Goal: Transaction & Acquisition: Purchase product/service

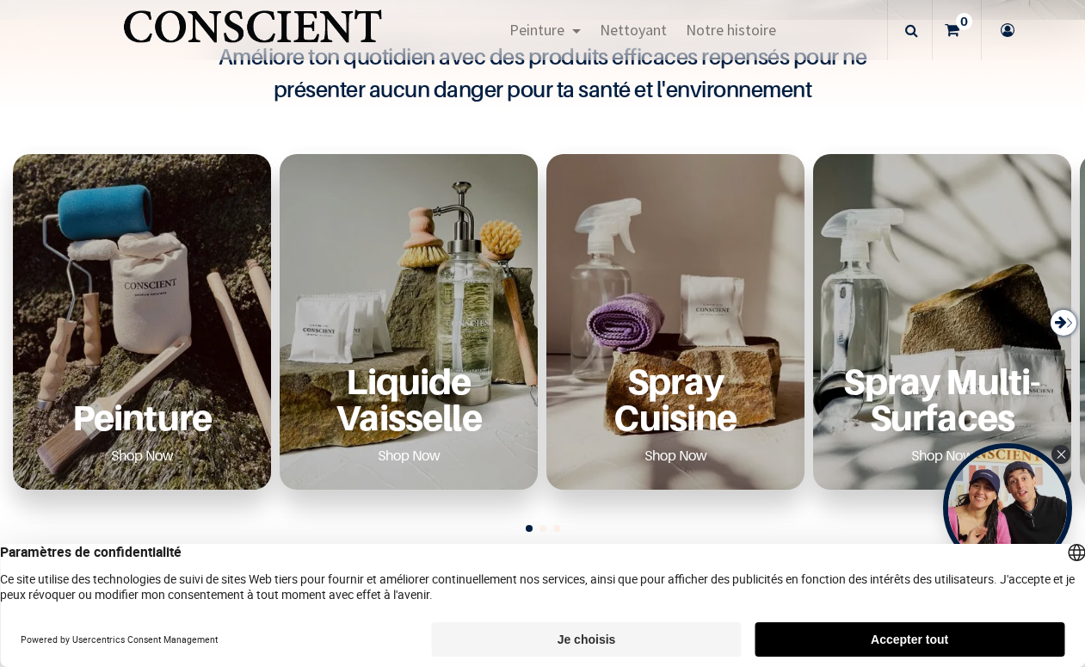
scroll to position [536, 0]
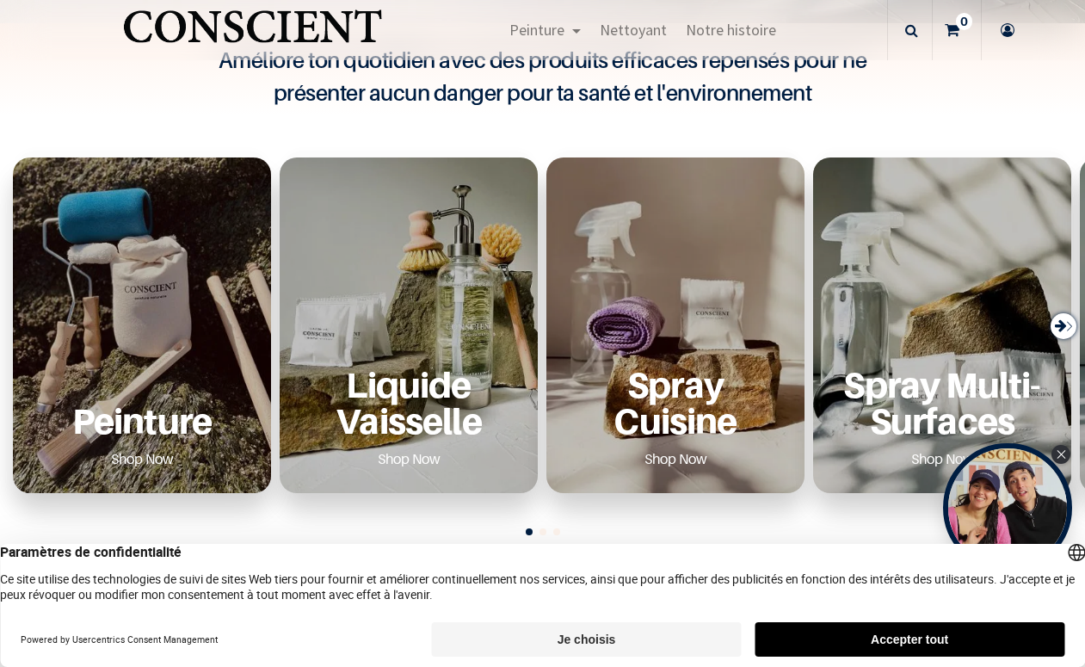
click at [177, 308] on div "Peinture Shop Now" at bounding box center [142, 326] width 258 height 336
click at [127, 426] on p "Peinture" at bounding box center [142, 420] width 217 height 35
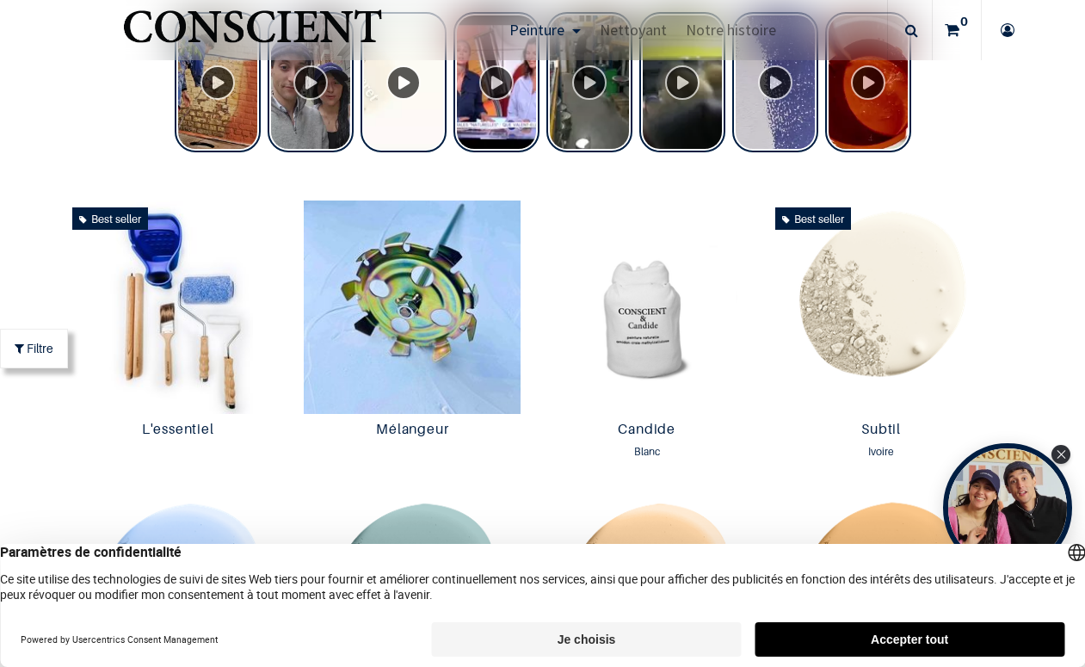
scroll to position [770, 0]
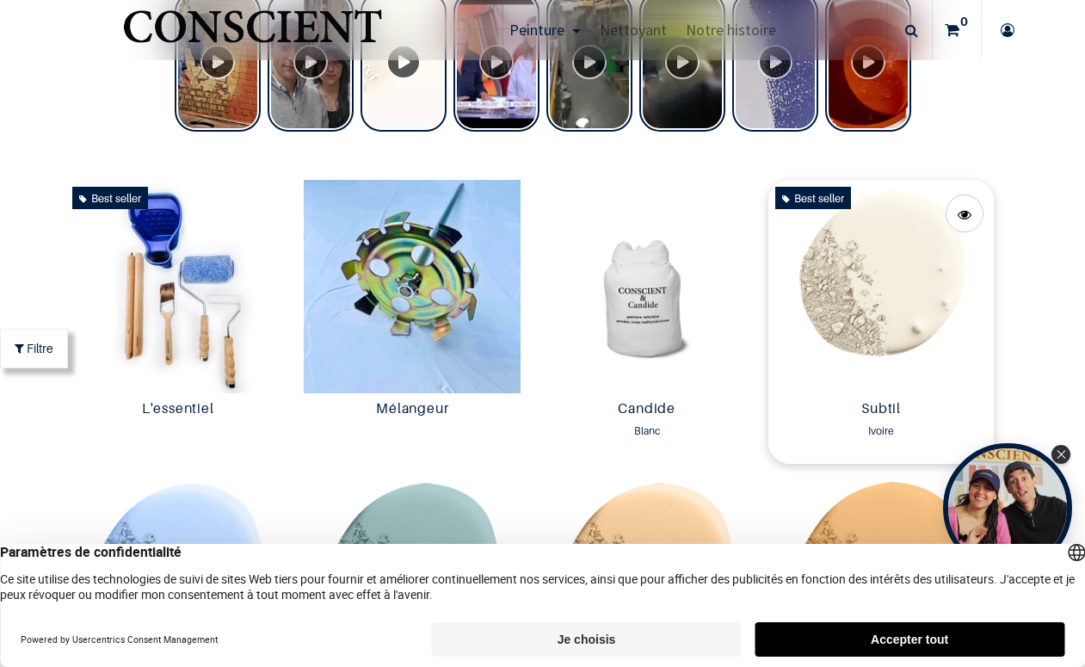
click at [889, 266] on img at bounding box center [882, 286] width 226 height 213
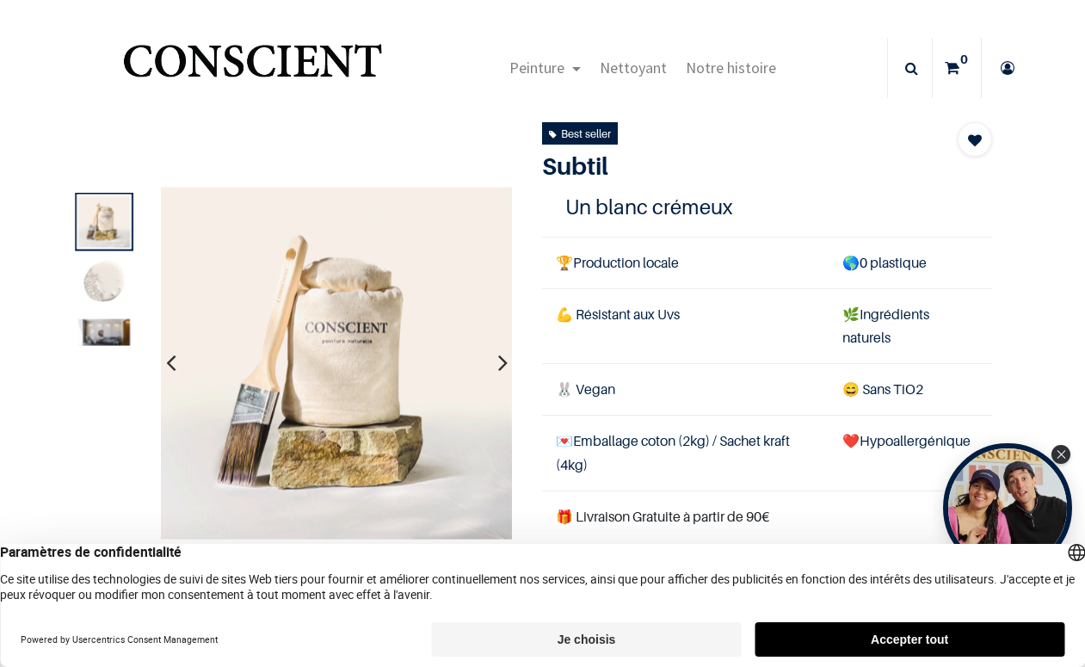
click at [500, 363] on icon "button" at bounding box center [502, 363] width 9 height 46
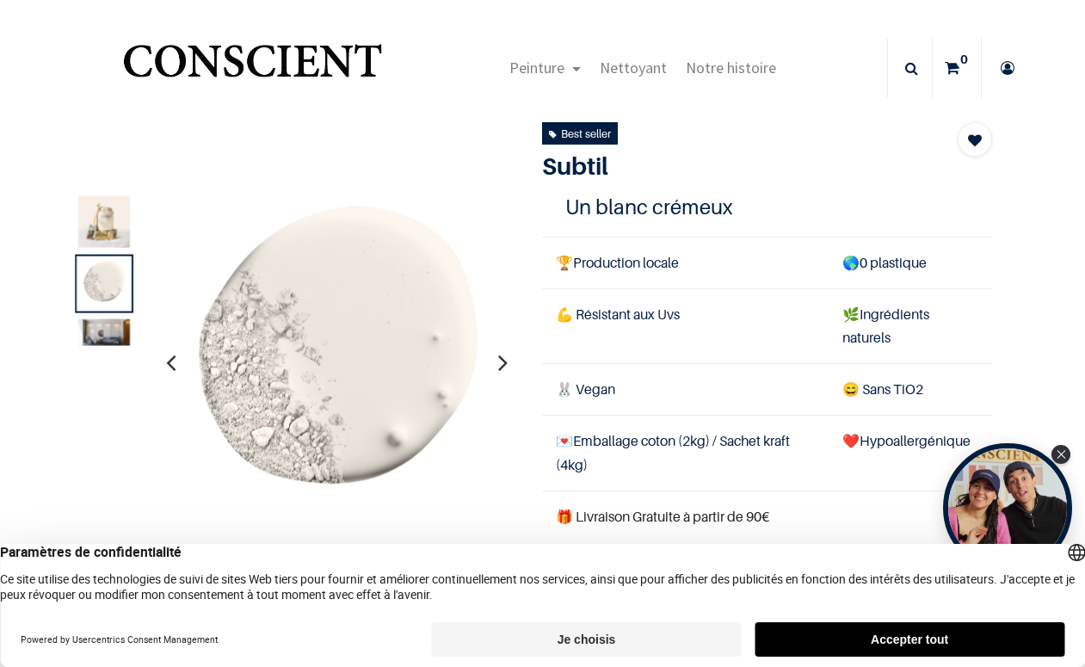
click at [500, 363] on icon "button" at bounding box center [502, 363] width 9 height 46
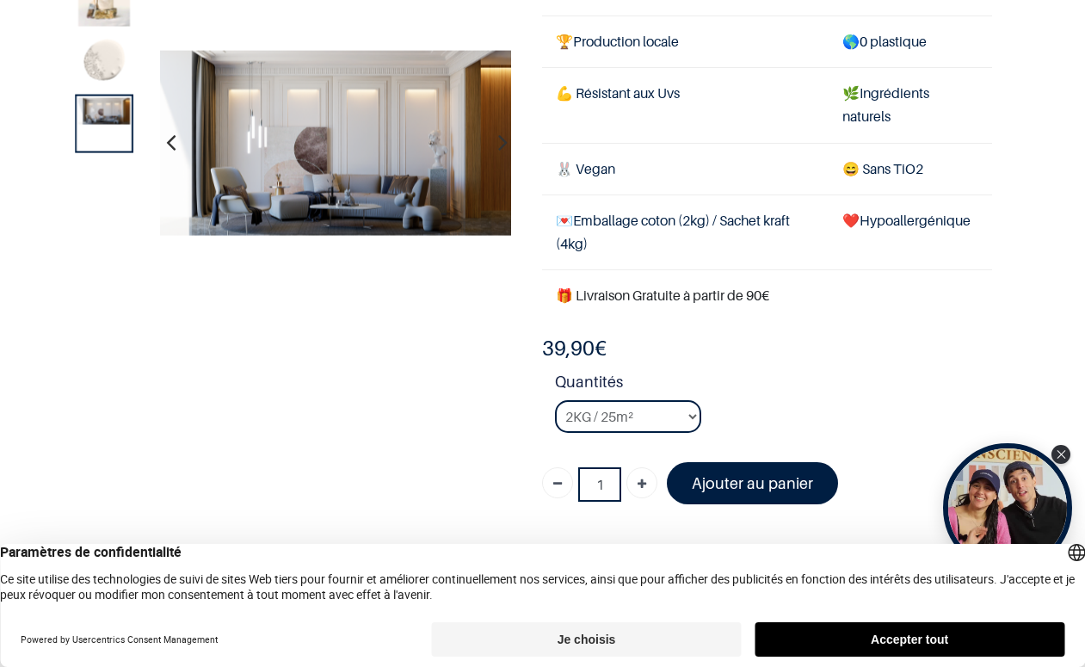
scroll to position [137, 0]
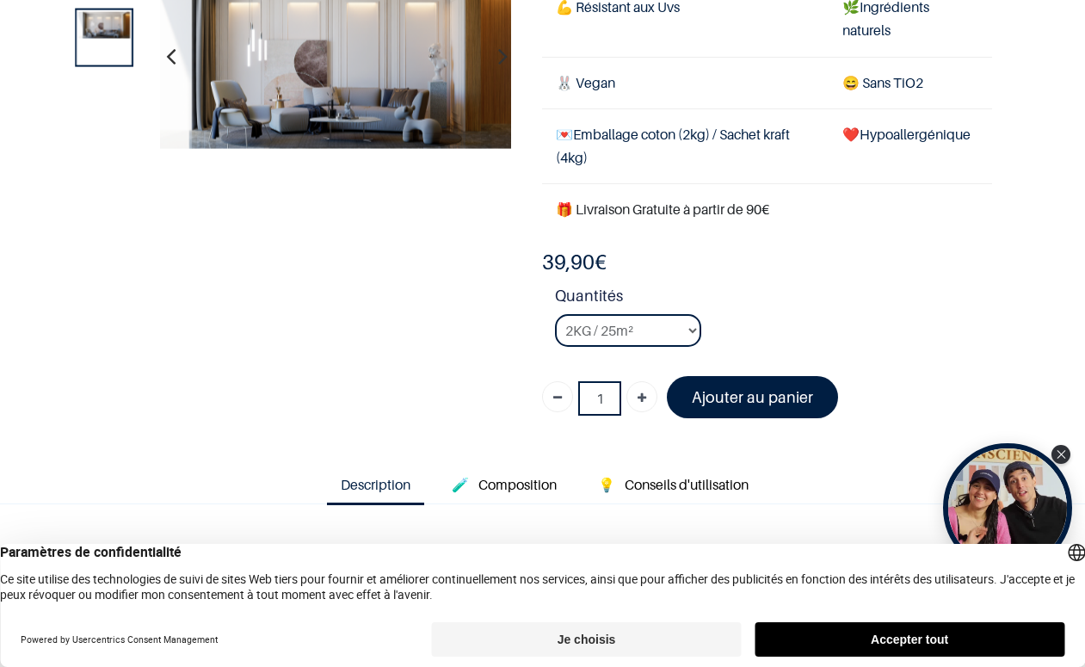
scroll to position [210, 0]
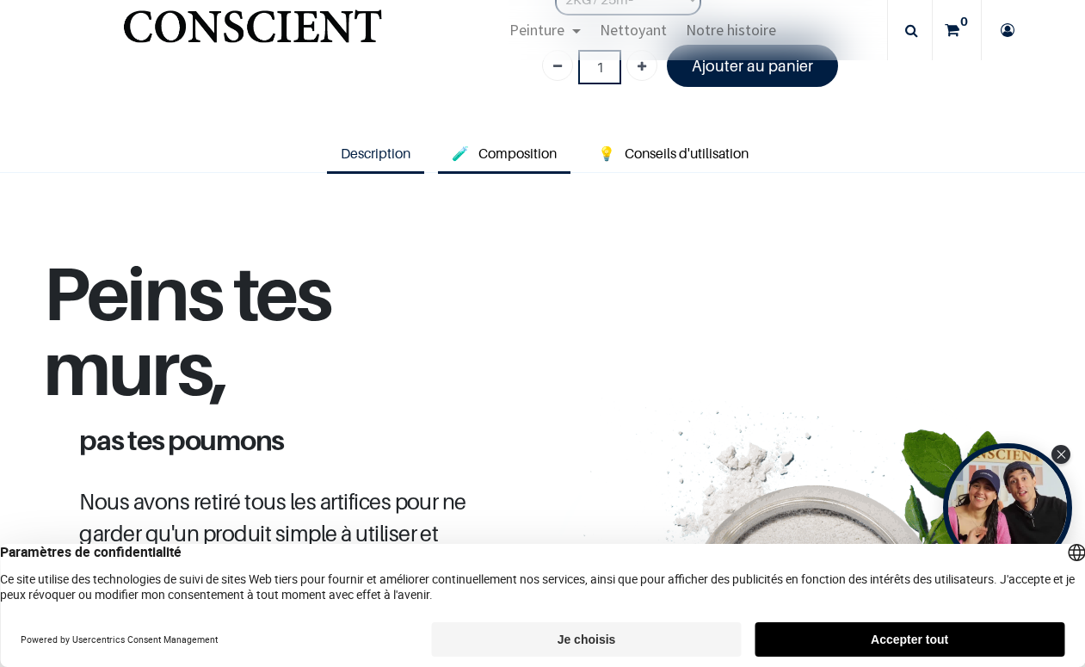
scroll to position [541, 0]
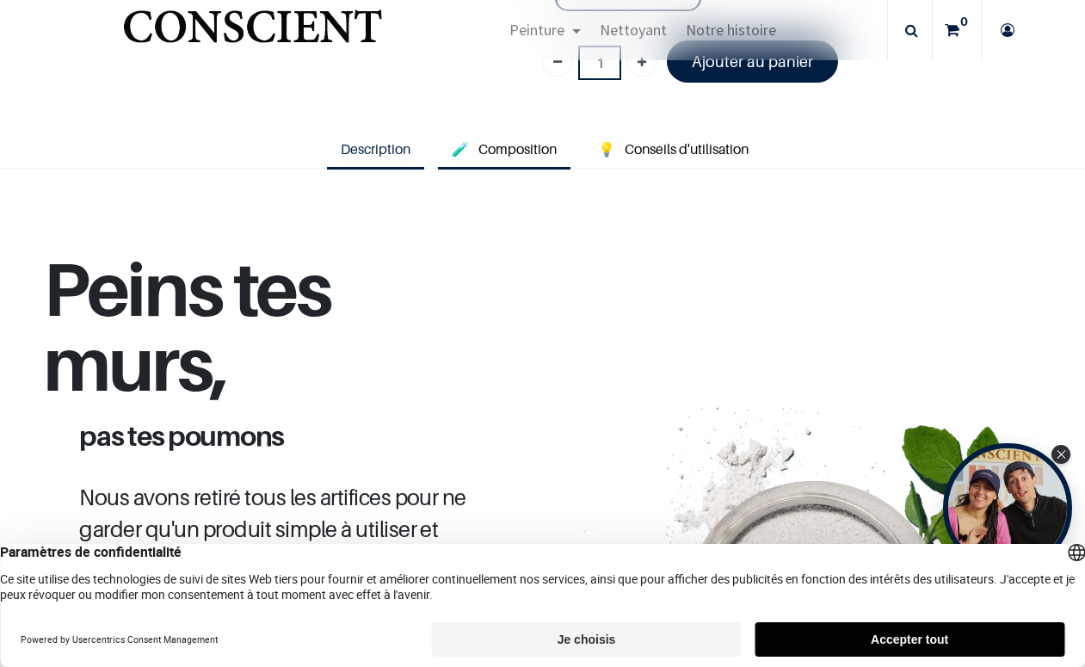
click at [521, 148] on span "Composition" at bounding box center [518, 148] width 78 height 17
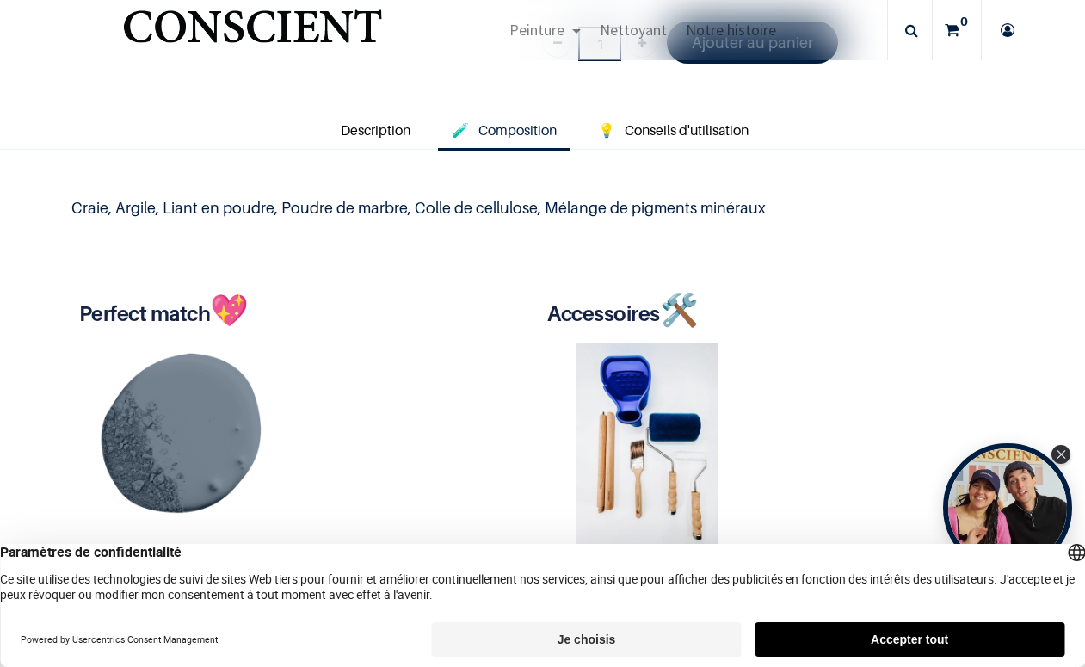
scroll to position [106, 0]
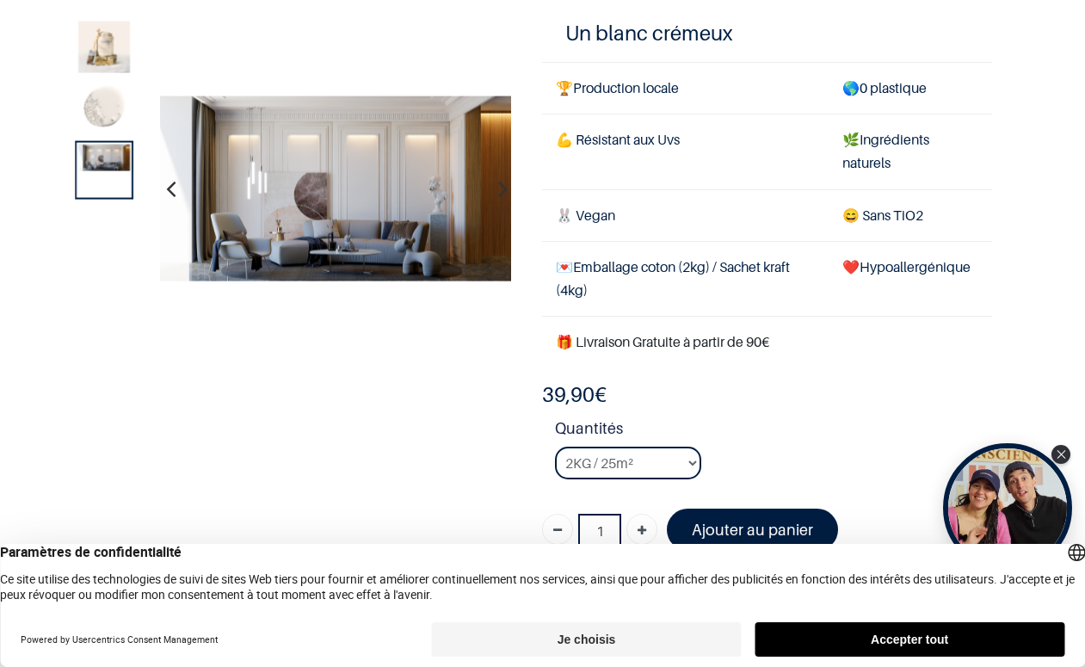
scroll to position [294, 0]
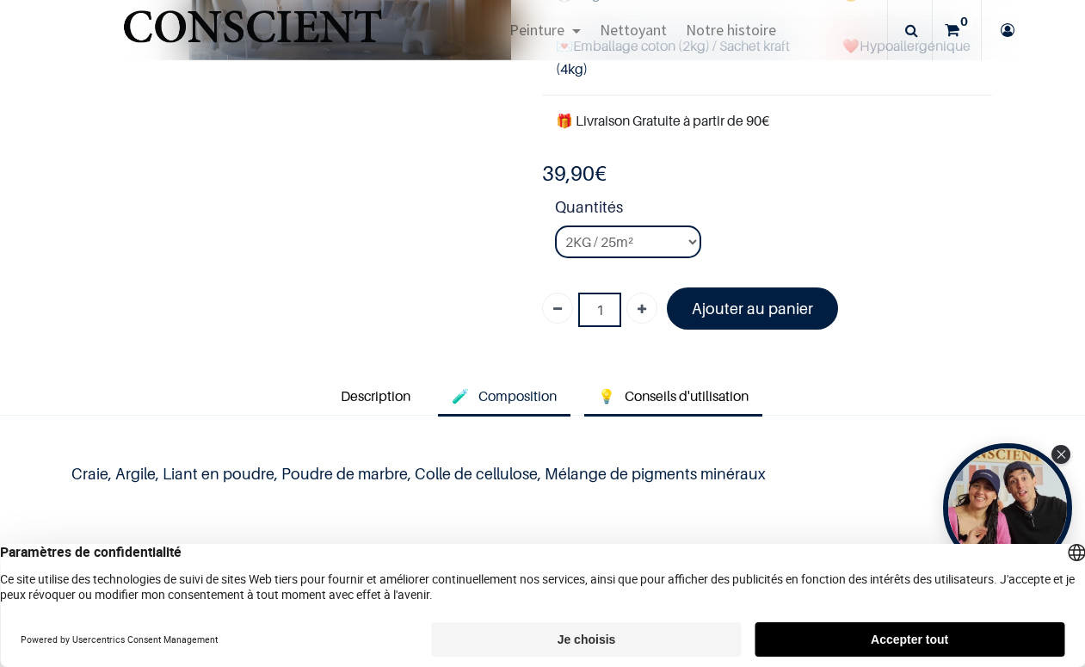
click at [698, 401] on span "Conseils d'utilisation" at bounding box center [687, 395] width 124 height 17
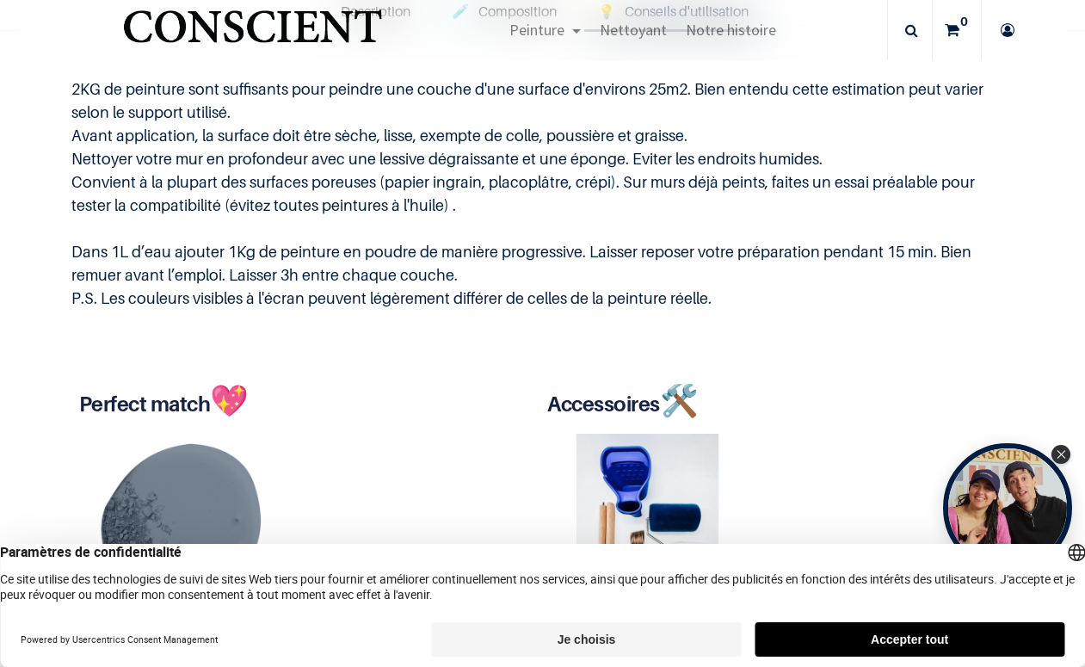
scroll to position [680, 0]
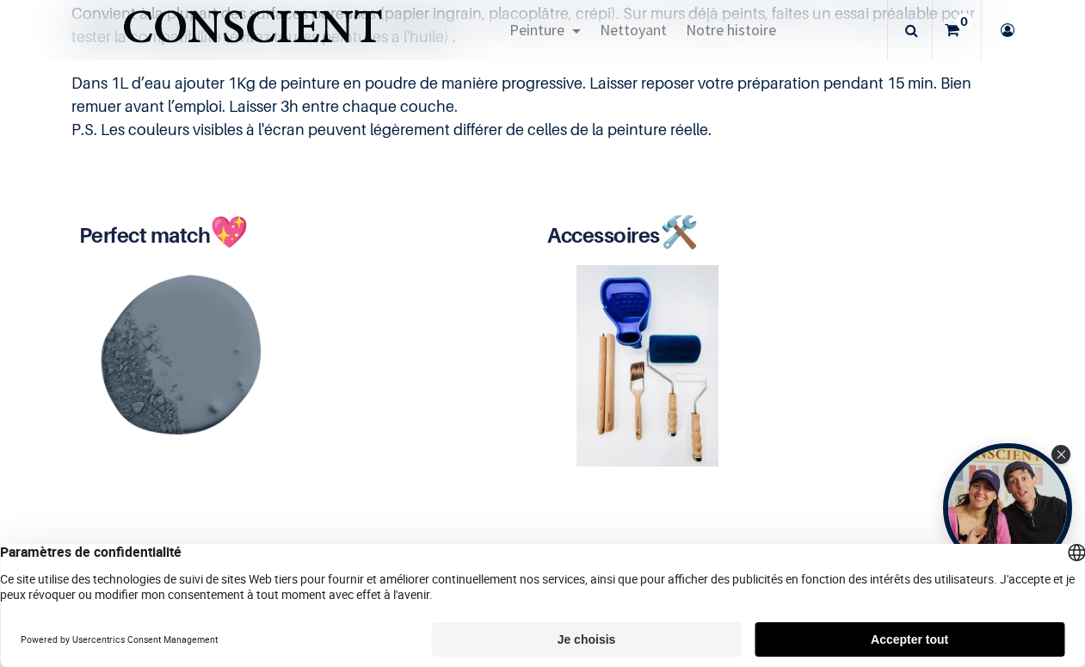
scroll to position [40, 0]
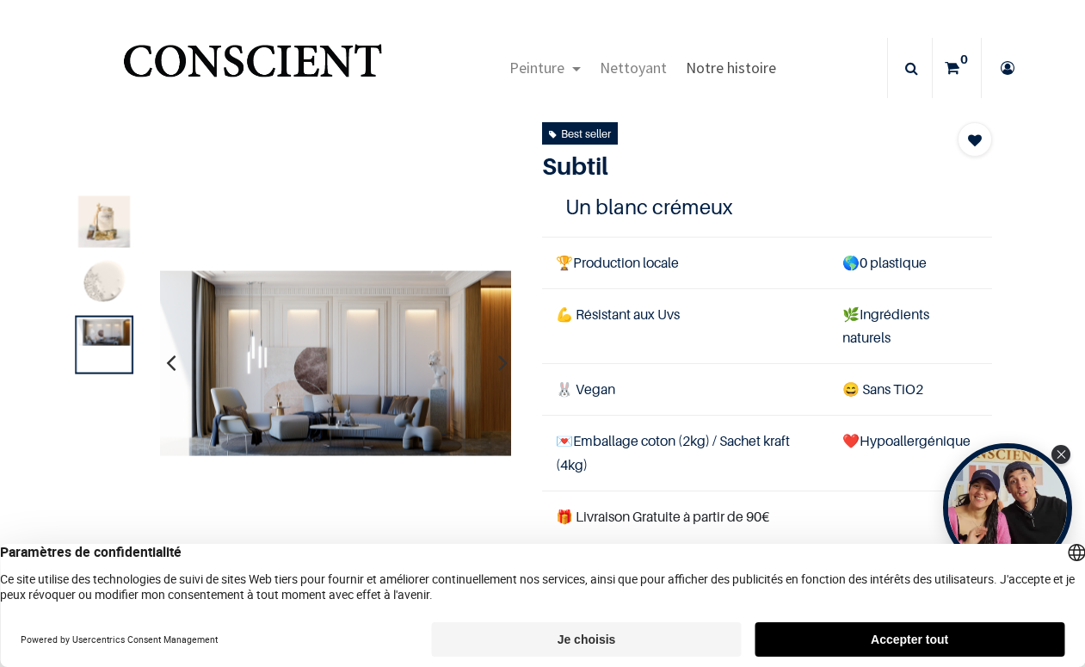
click at [741, 65] on span "Notre histoire" at bounding box center [731, 68] width 90 height 20
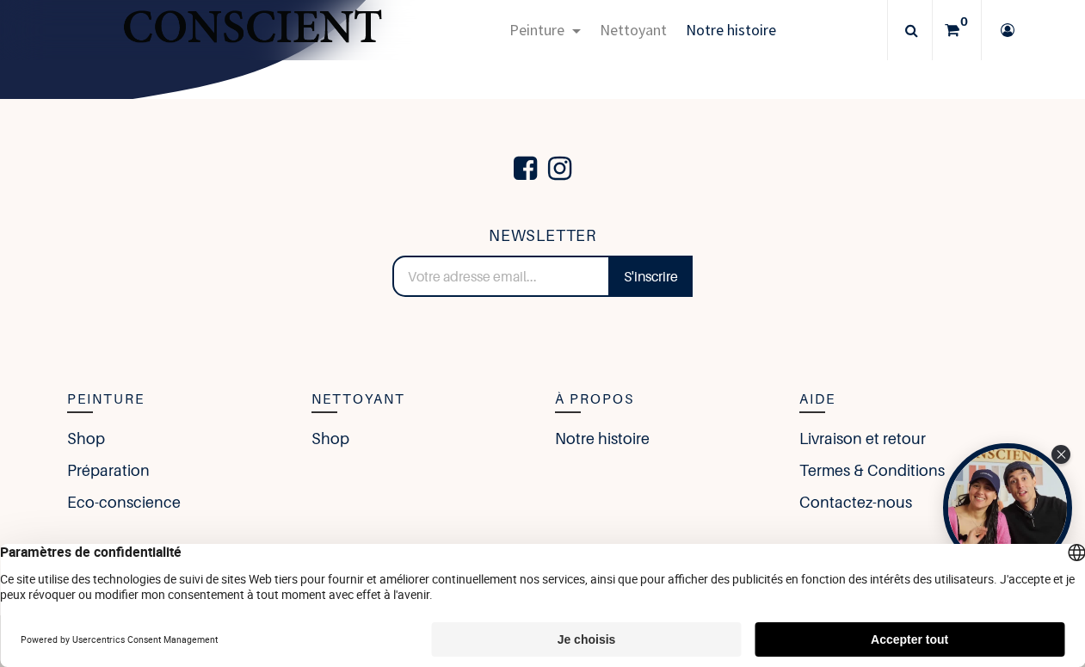
scroll to position [2787, 0]
click at [830, 628] on button "Accepter tout" at bounding box center [910, 639] width 310 height 34
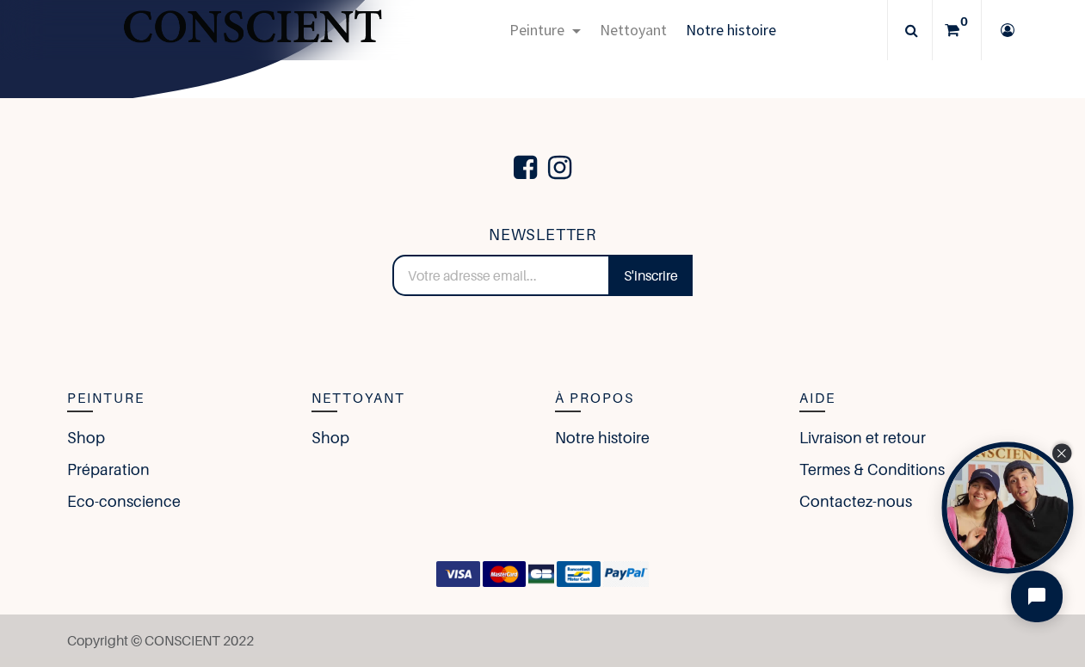
click at [1062, 454] on icon "Close Tolstoy widget" at bounding box center [1062, 453] width 9 height 9
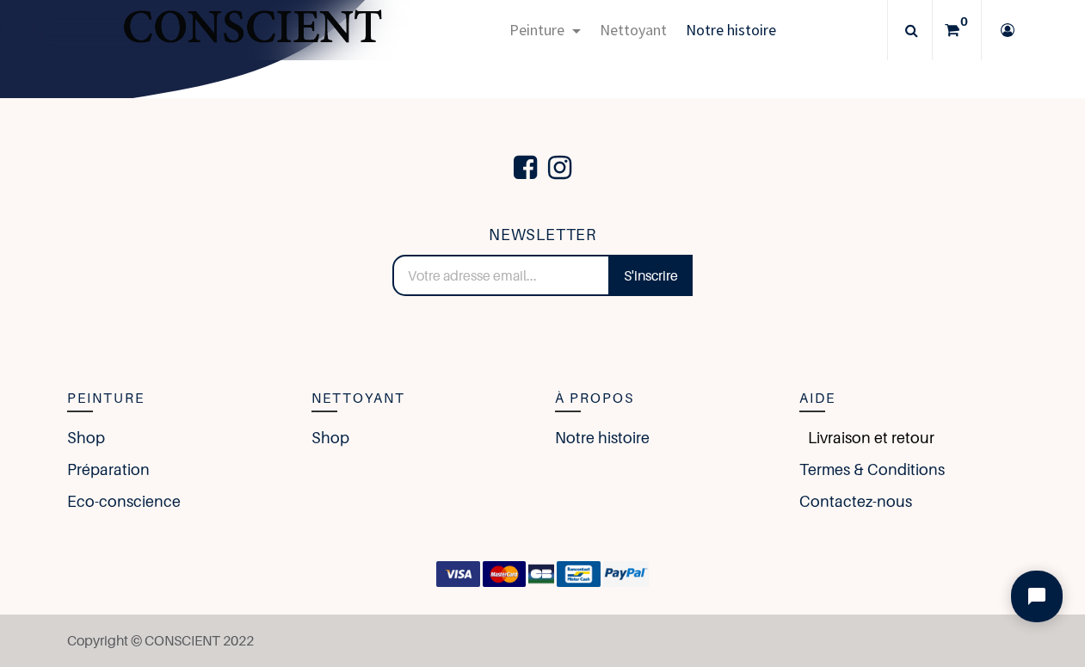
click at [861, 438] on link "Livraison et retour" at bounding box center [867, 437] width 135 height 23
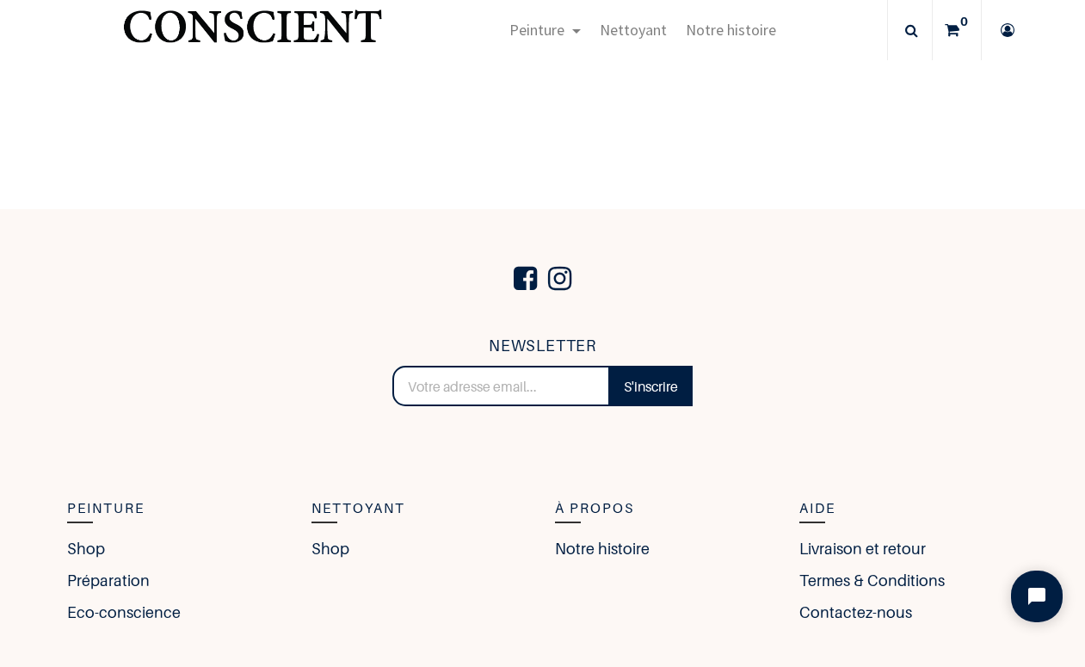
scroll to position [761, 0]
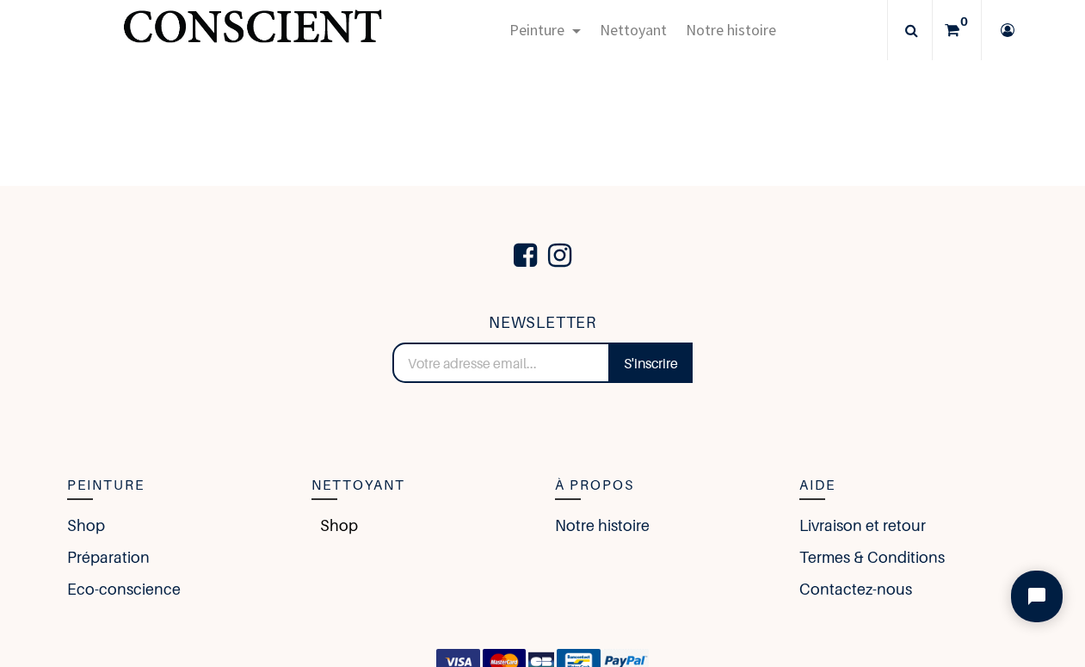
click at [329, 525] on link "Shop" at bounding box center [335, 525] width 46 height 23
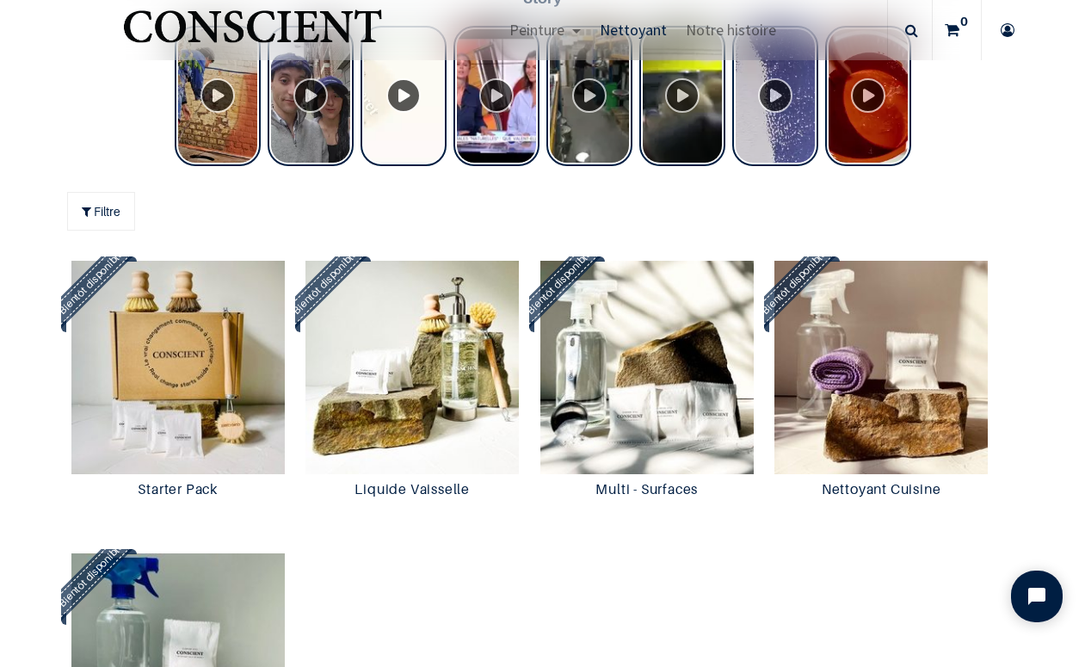
scroll to position [1298, 0]
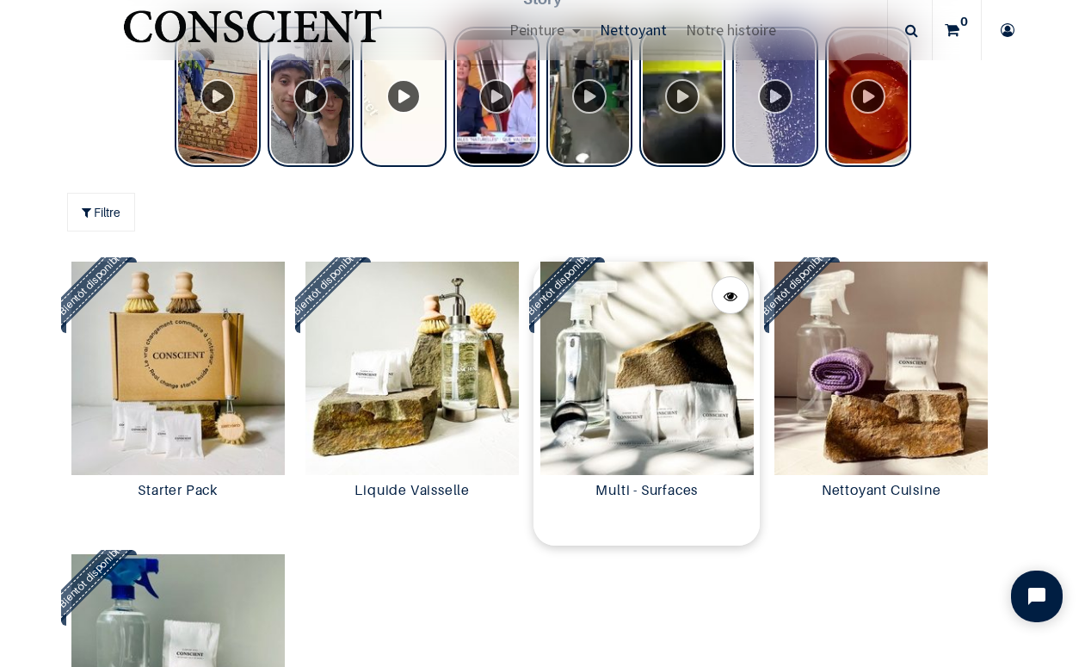
click at [661, 342] on img at bounding box center [647, 368] width 226 height 213
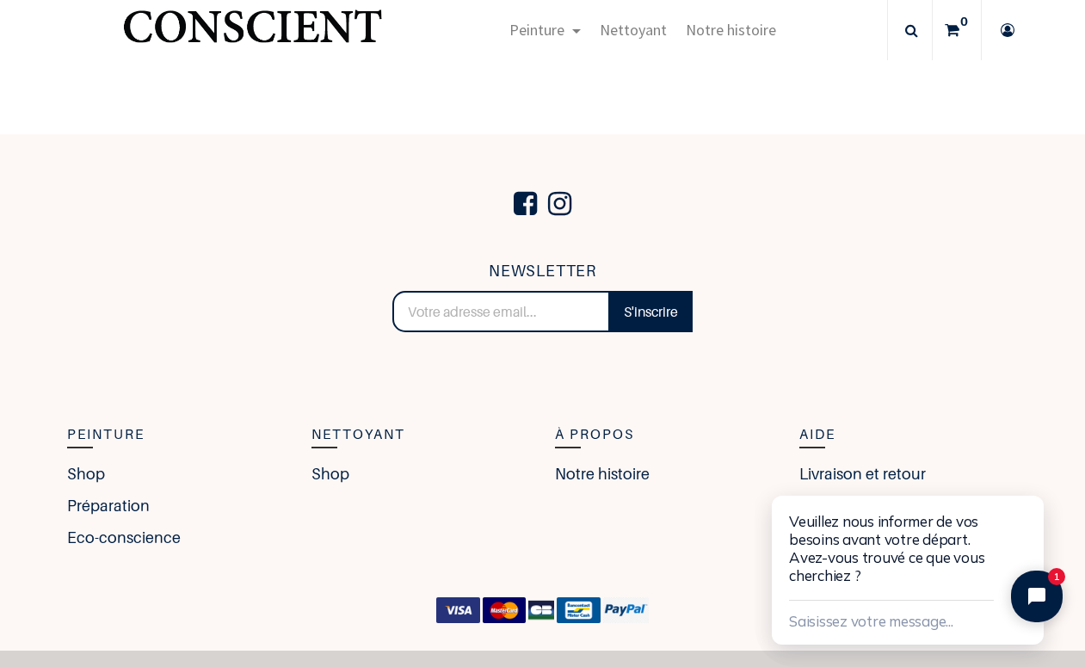
scroll to position [726, 0]
